Goal: Information Seeking & Learning: Learn about a topic

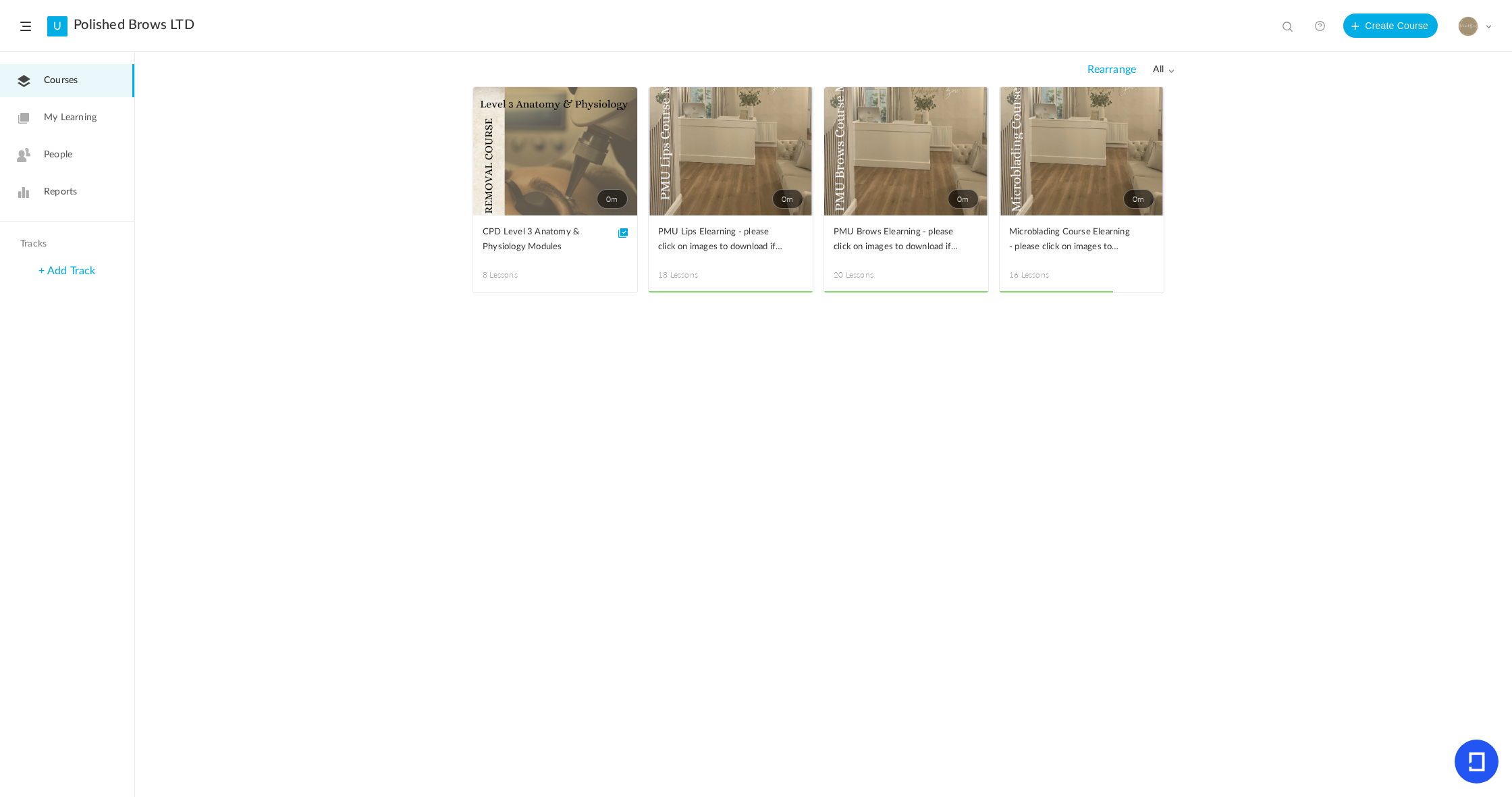
click at [866, 148] on link "0m" at bounding box center [906, 151] width 164 height 128
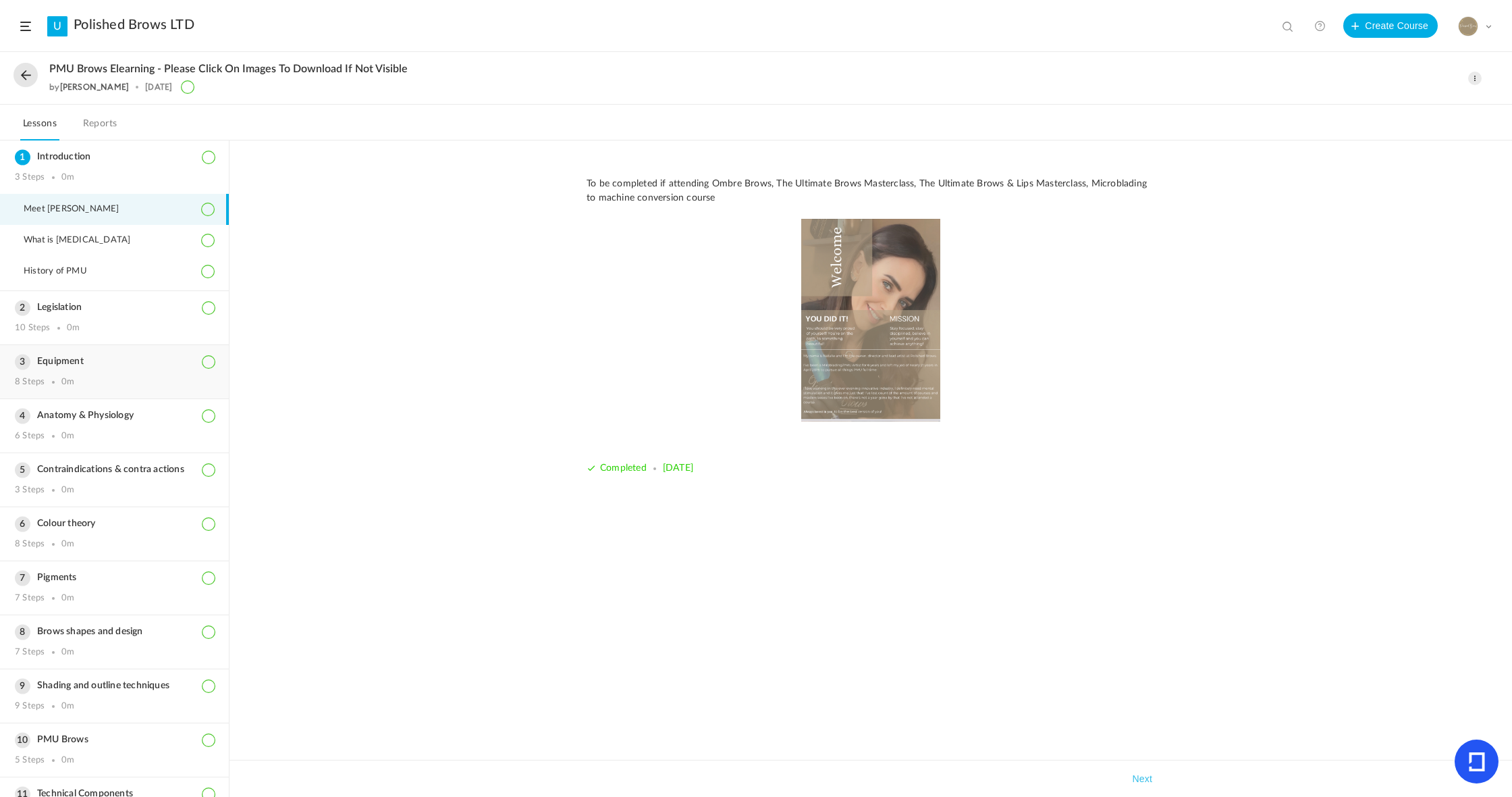
click at [95, 306] on h3 "Legislation" at bounding box center [114, 308] width 199 height 12
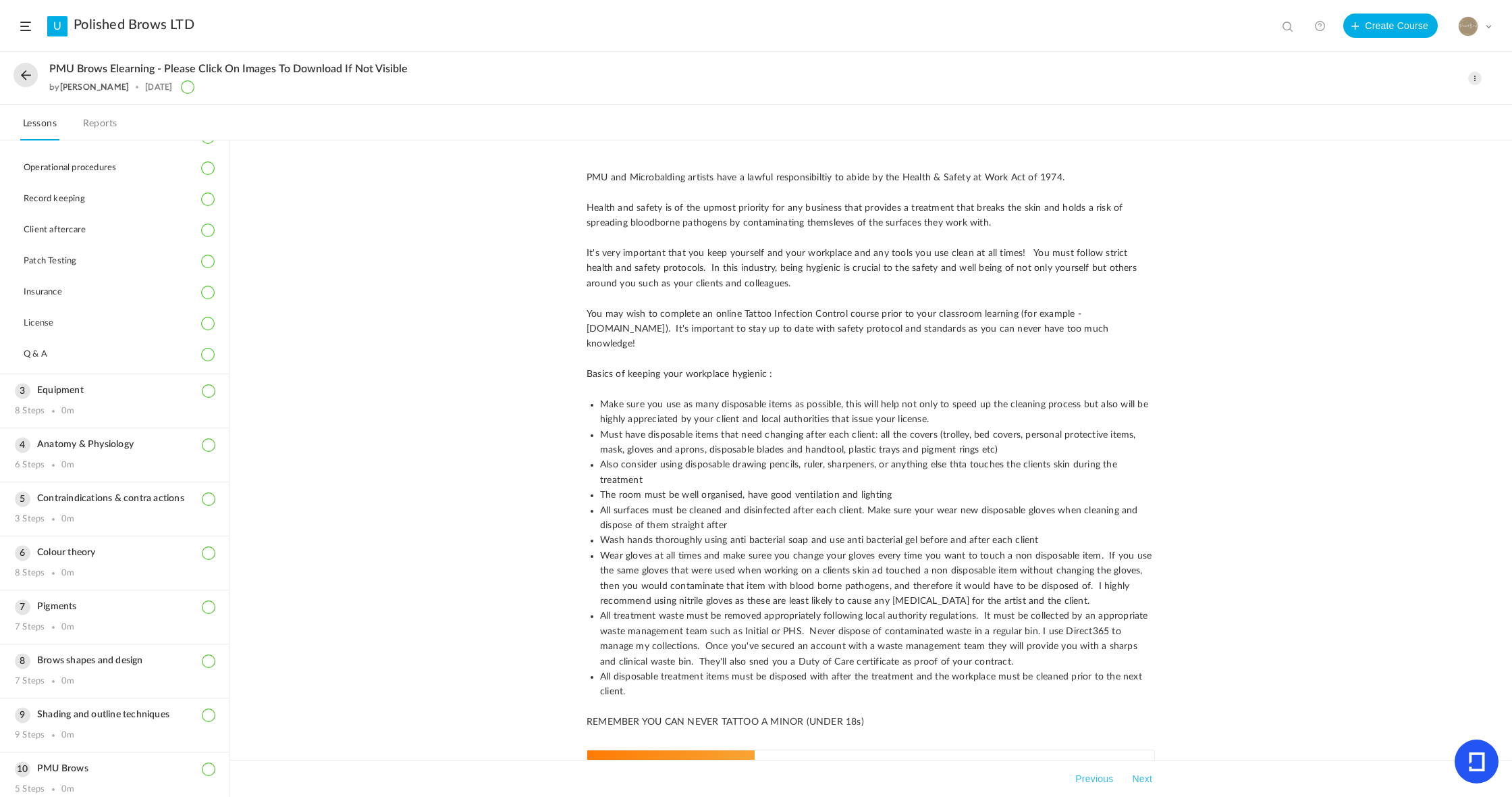
scroll to position [195, 0]
click at [73, 395] on div "Equipment 8 Steps 0m" at bounding box center [114, 394] width 229 height 53
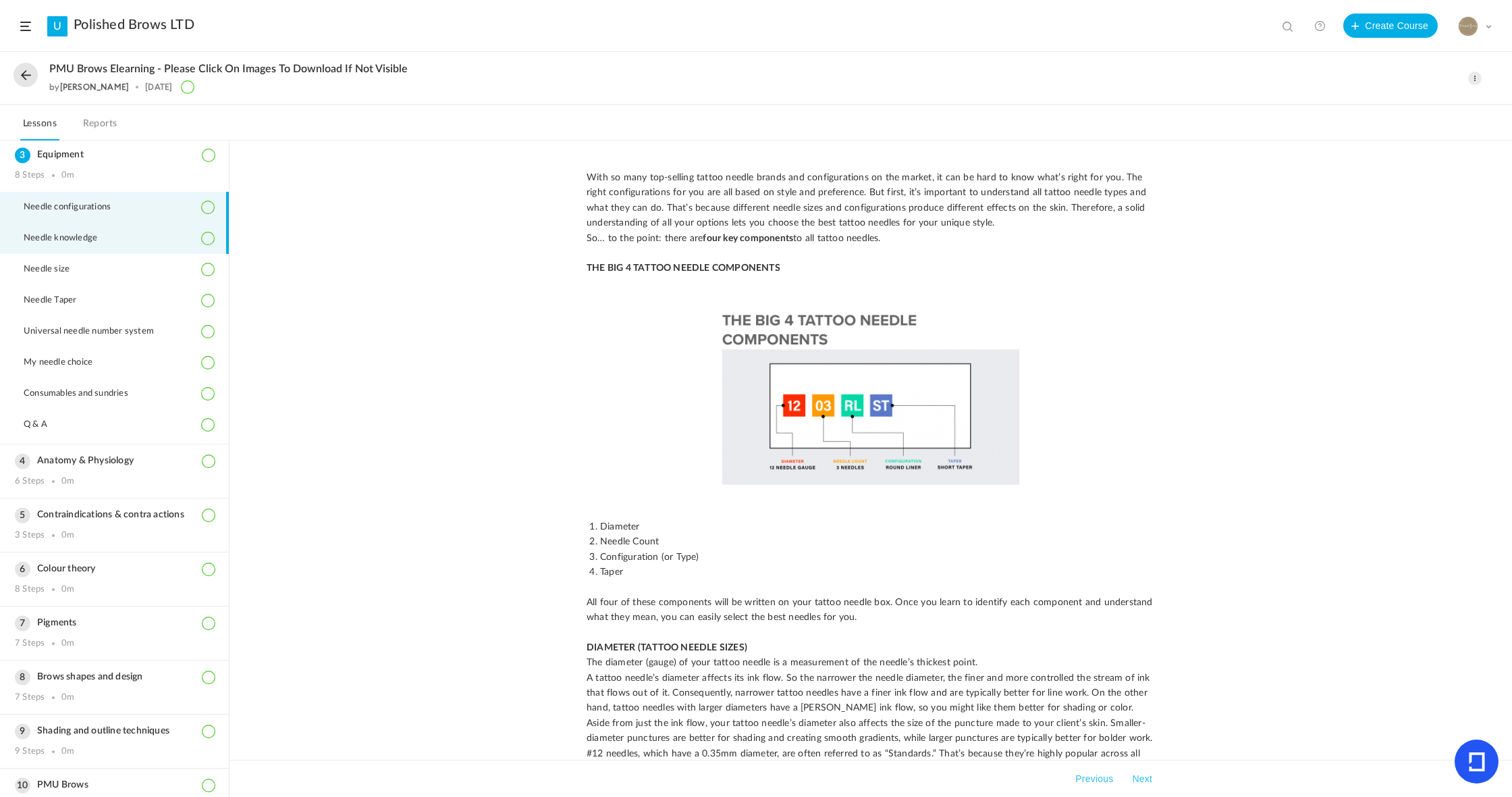
scroll to position [1, 0]
click at [40, 428] on span "Q & A" at bounding box center [43, 425] width 41 height 11
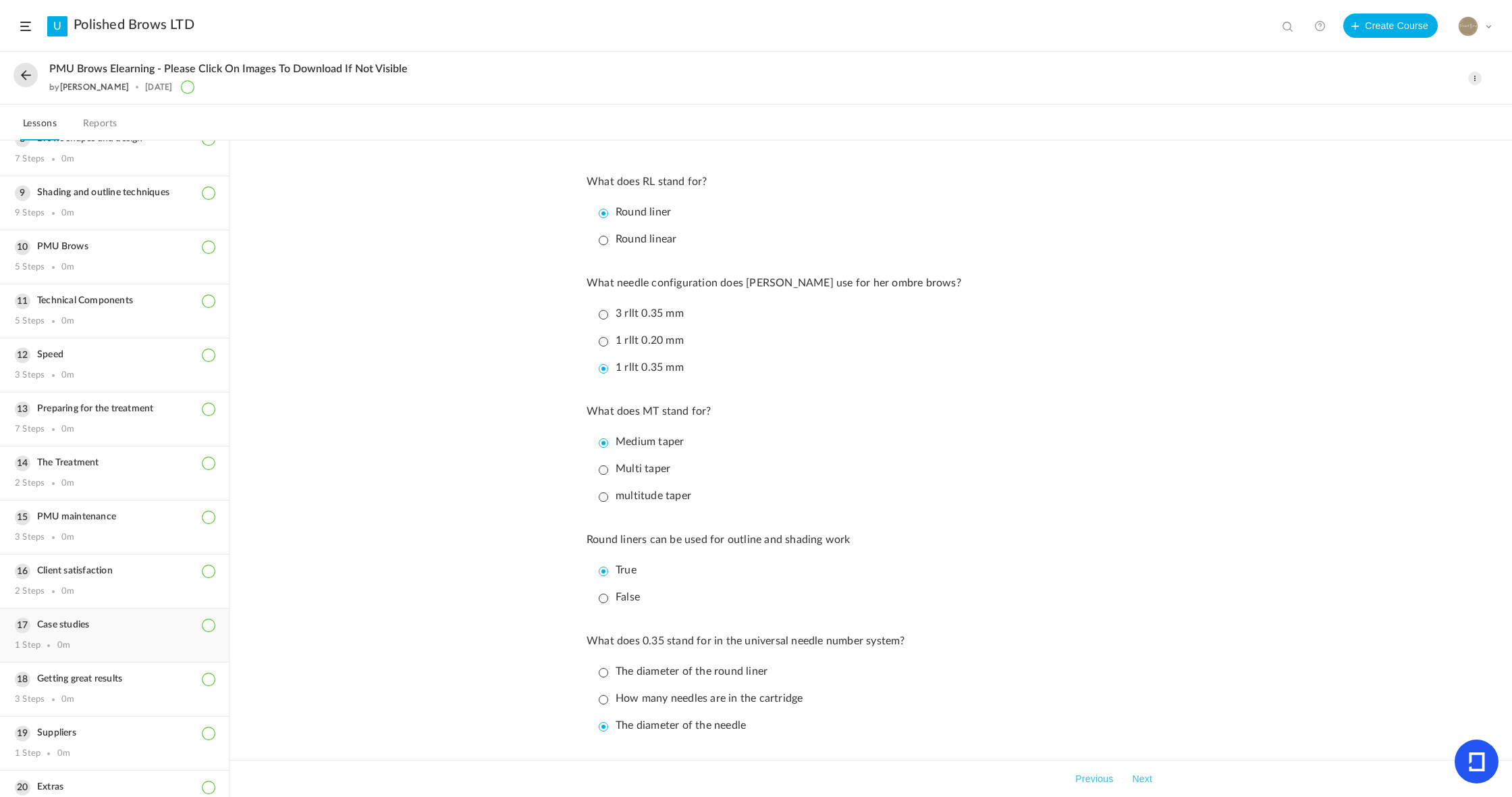
scroll to position [644, 0]
click at [84, 327] on div "Technical Components 5 Steps 0m" at bounding box center [114, 315] width 229 height 53
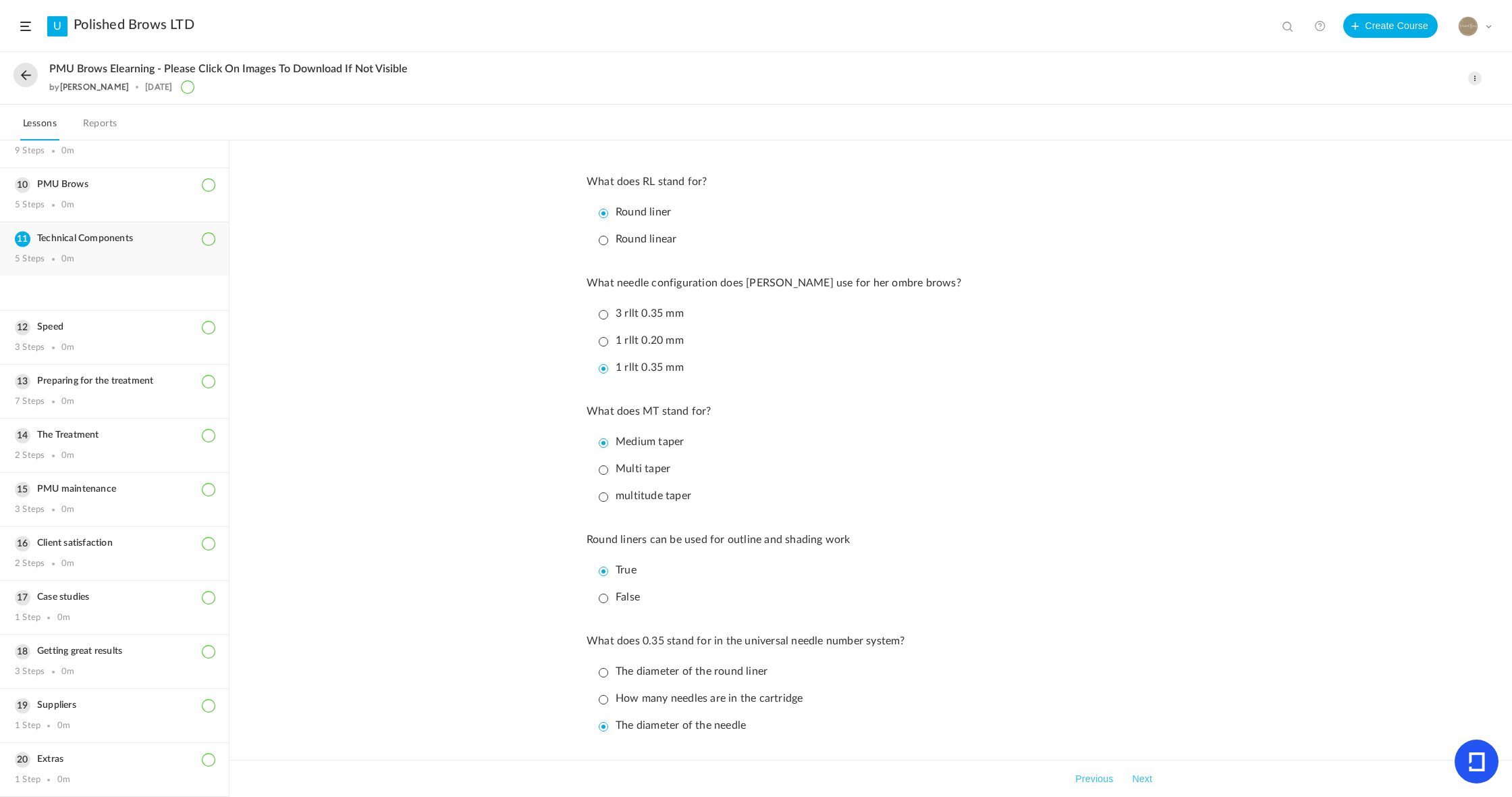
scroll to position [475, 0]
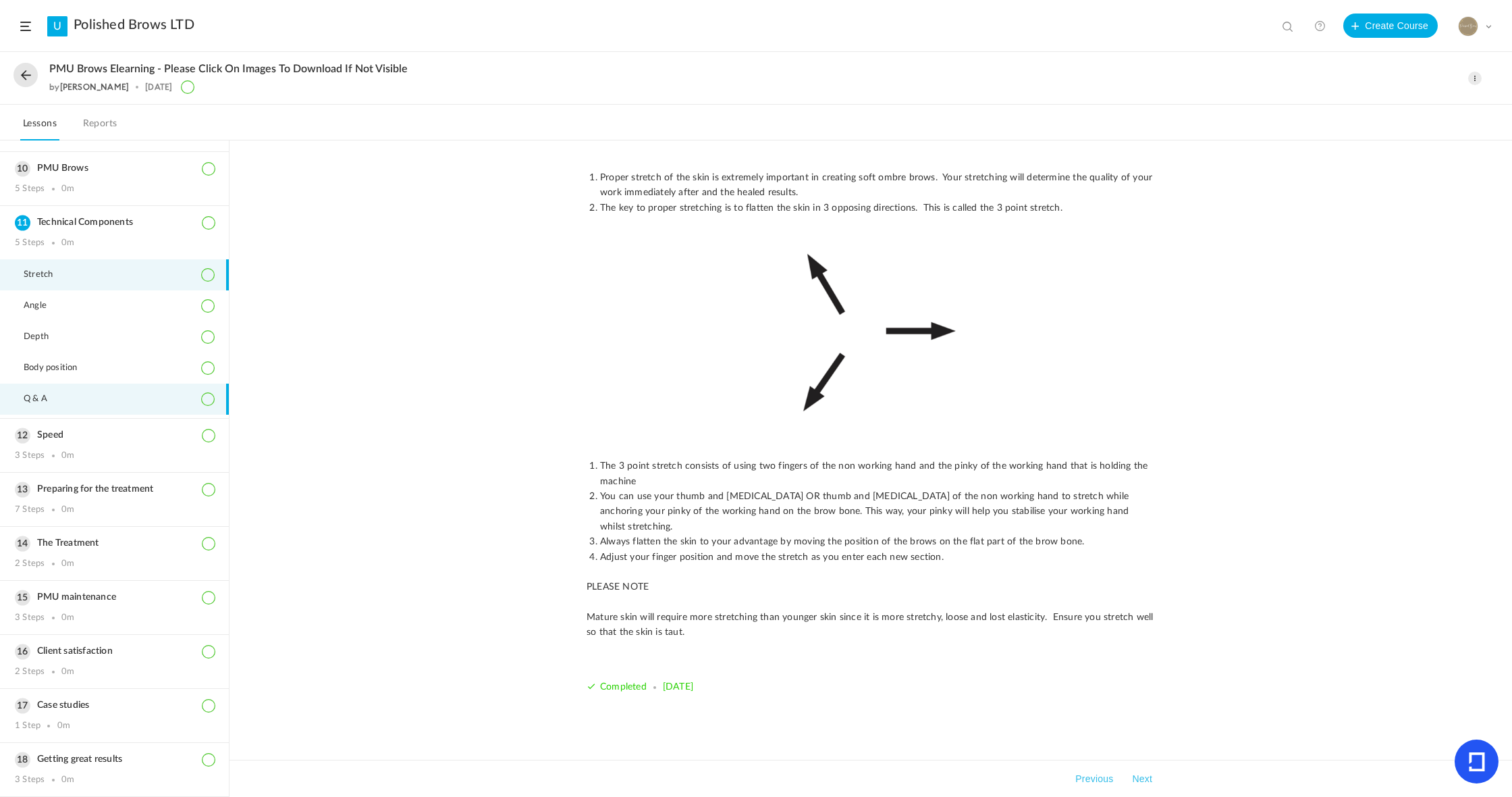
click at [47, 404] on span "Q & A" at bounding box center [43, 399] width 41 height 11
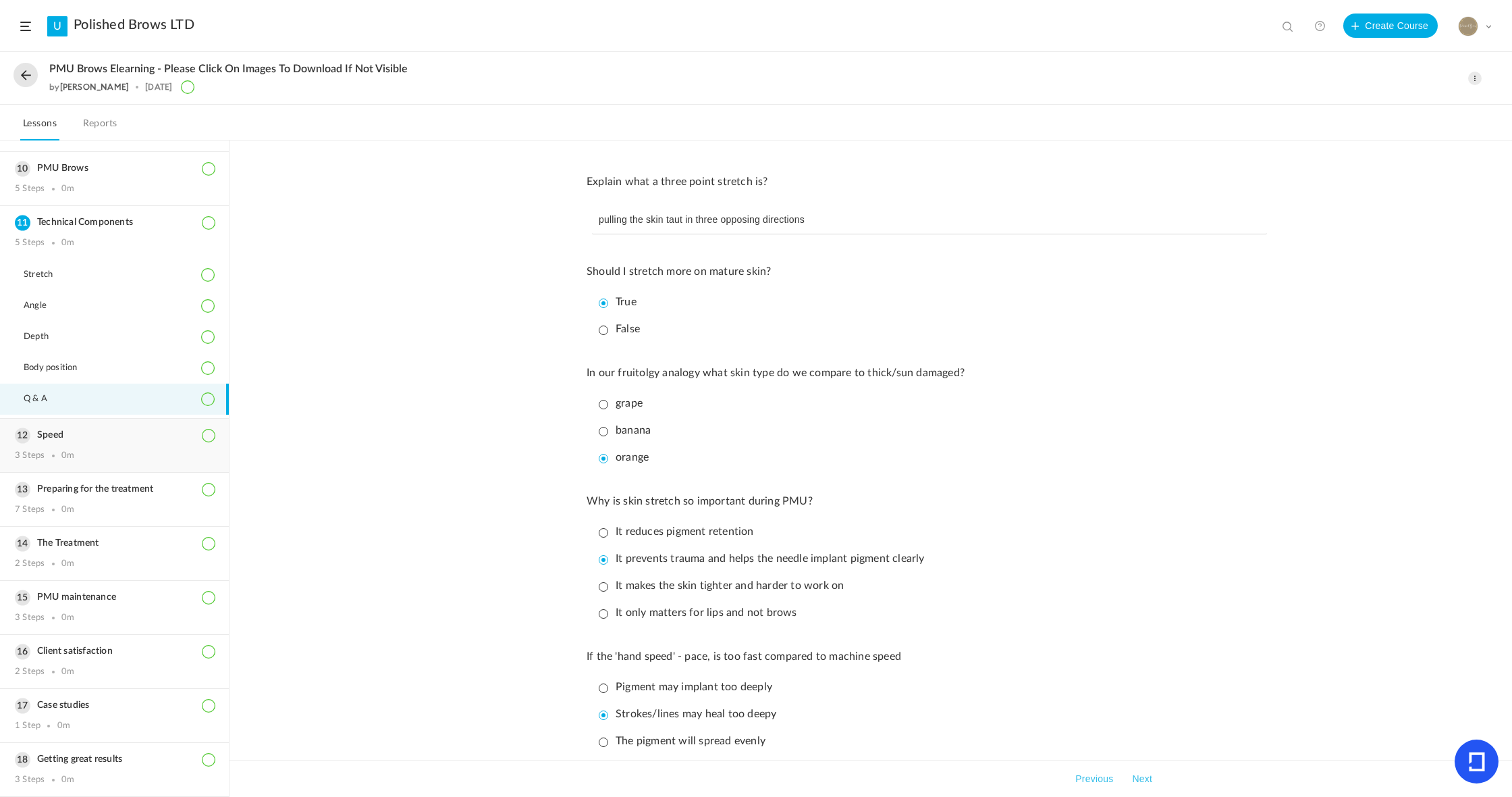
click at [62, 441] on h3 "Speed" at bounding box center [114, 435] width 199 height 12
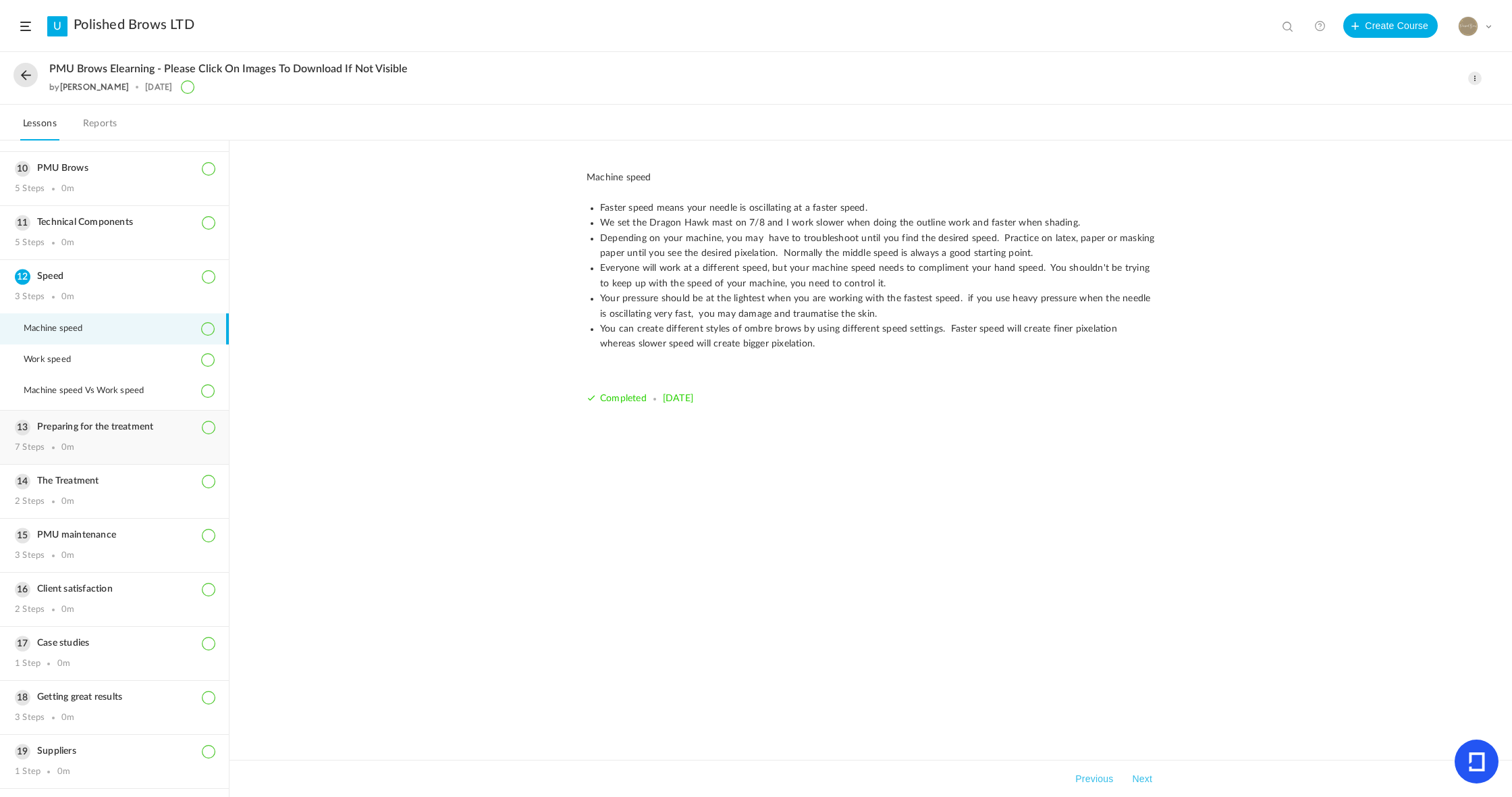
click at [143, 433] on h3 "Preparing for the treatment" at bounding box center [114, 427] width 199 height 12
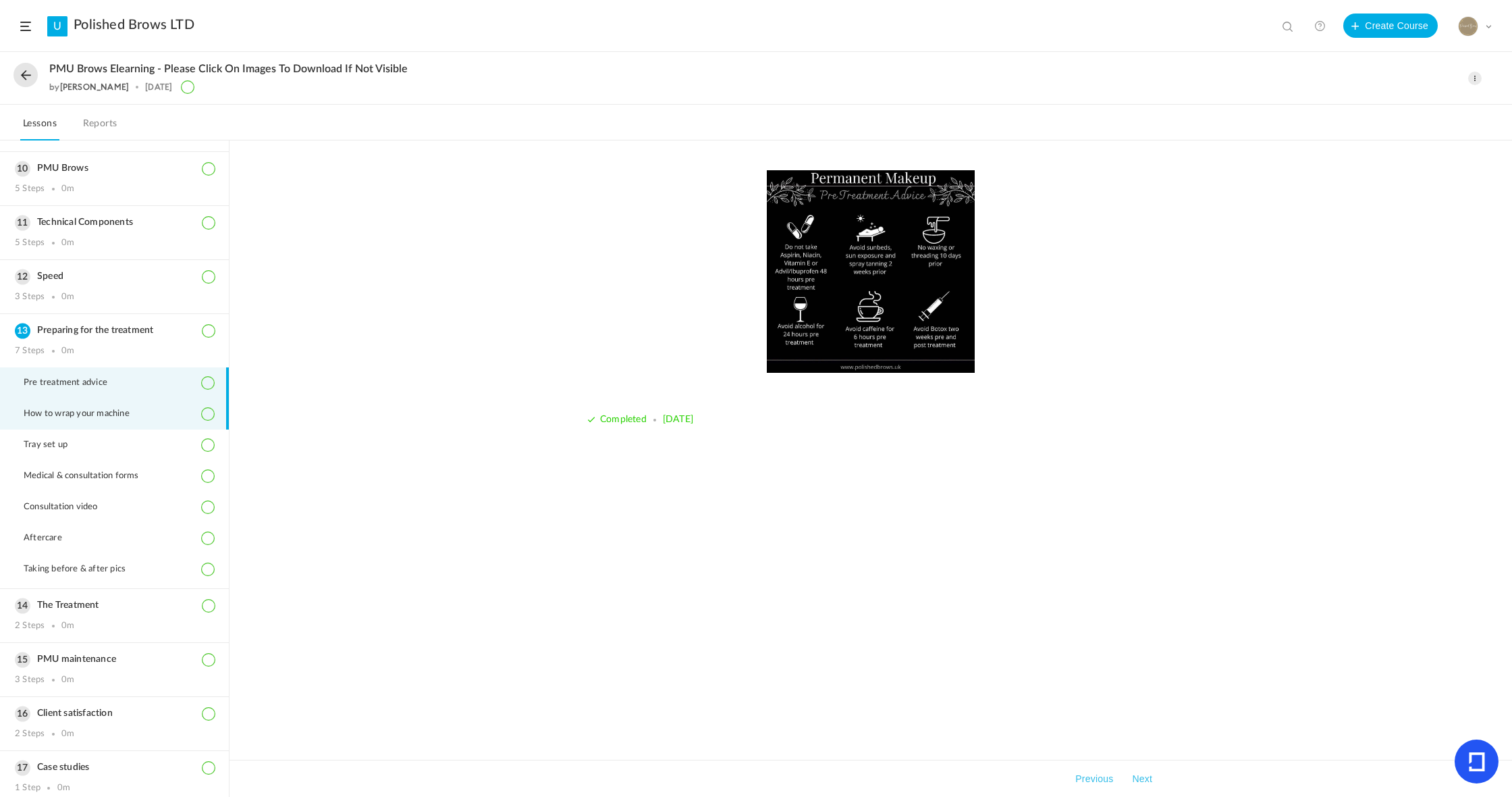
click at [139, 420] on span "How to wrap your machine" at bounding box center [85, 414] width 123 height 11
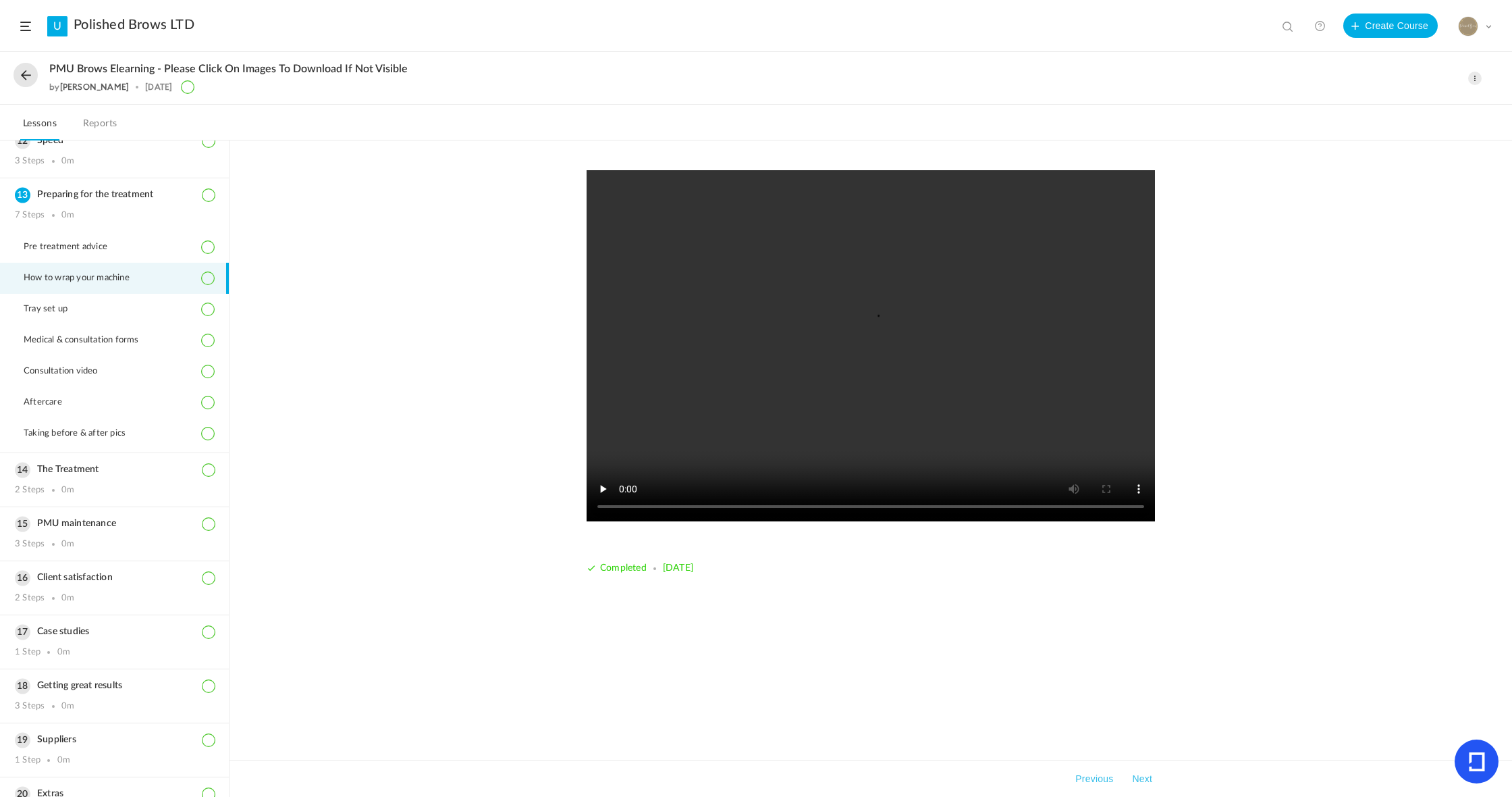
scroll to position [612, 0]
